Goal: Information Seeking & Learning: Find specific page/section

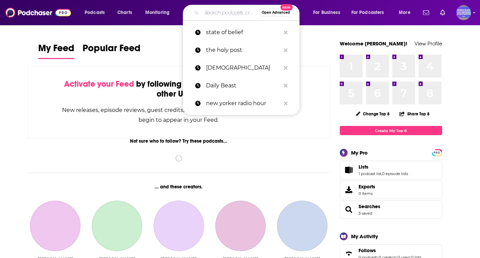
click at [221, 15] on input "Search podcasts, credits, & more..." at bounding box center [229, 12] width 57 height 11
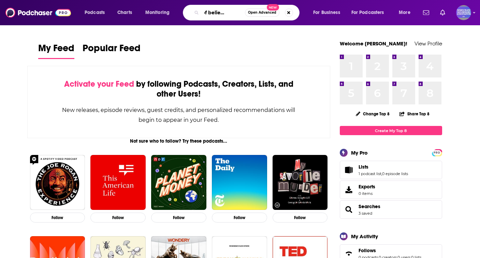
scroll to position [0, 18]
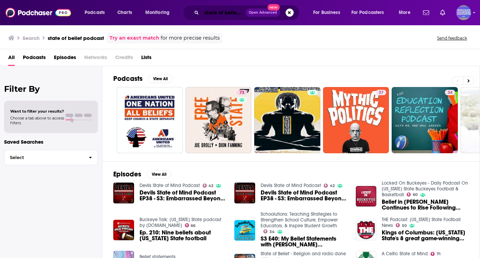
click at [226, 12] on input "state of belief podcast" at bounding box center [223, 12] width 44 height 11
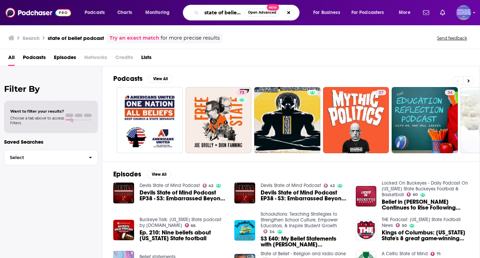
click at [239, 14] on input "state of belief podcast" at bounding box center [222, 12] width 43 height 11
click at [239, 13] on input "state of belief podcast" at bounding box center [222, 12] width 43 height 11
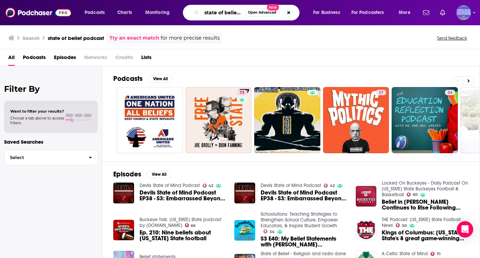
scroll to position [0, 18]
drag, startPoint x: 221, startPoint y: 13, endPoint x: 291, endPoint y: 14, distance: 69.9
click at [291, 14] on div "state of belief podcast Open Advanced New" at bounding box center [241, 13] width 117 height 16
type input "state of belief"
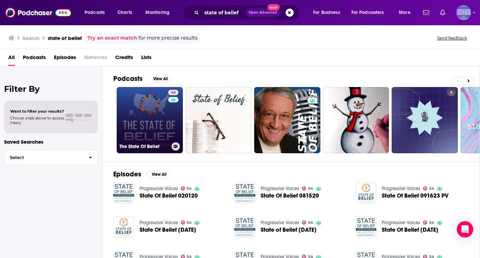
click at [156, 124] on link "44 The State Of Belief" at bounding box center [150, 120] width 66 height 66
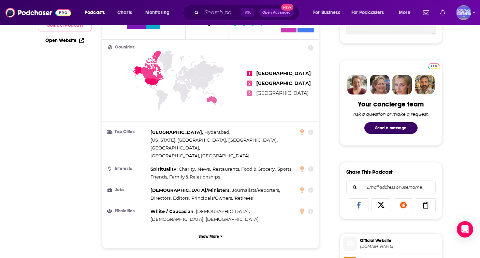
scroll to position [308, 0]
